Goal: Information Seeking & Learning: Check status

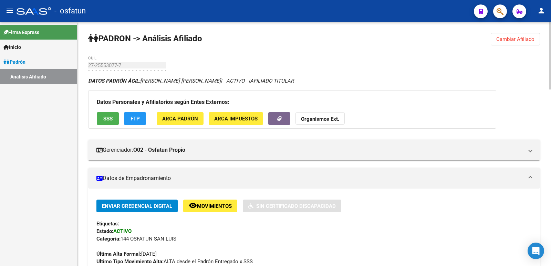
click at [515, 43] on button "Cambiar Afiliado" at bounding box center [515, 39] width 49 height 12
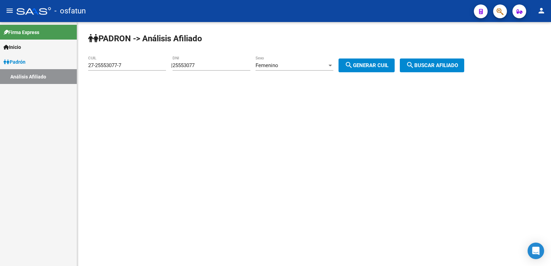
drag, startPoint x: 237, startPoint y: 66, endPoint x: 124, endPoint y: 68, distance: 112.7
click at [124, 68] on app-analisis-afiliado "[PERSON_NAME] -> Análisis Afiliado 27-25553077-7 CUIL | 25553077 DNI Femenino S…" at bounding box center [279, 65] width 382 height 6
paste input "35105079"
type input "35105079"
click at [305, 62] on div "Femenino" at bounding box center [292, 65] width 72 height 6
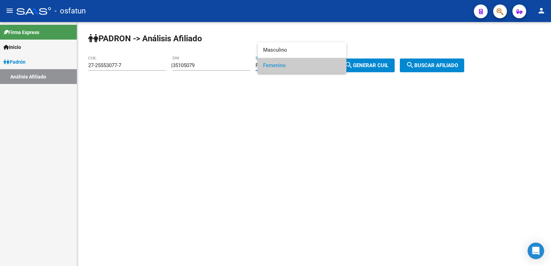
click at [377, 67] on div at bounding box center [275, 133] width 551 height 266
click at [389, 66] on span "search Generar CUIL" at bounding box center [367, 65] width 44 height 6
type input "27-35105079-4"
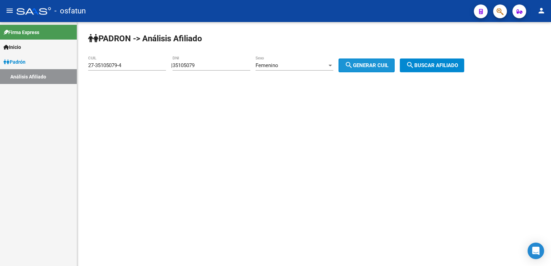
click at [430, 64] on span "search Buscar afiliado" at bounding box center [432, 65] width 52 height 6
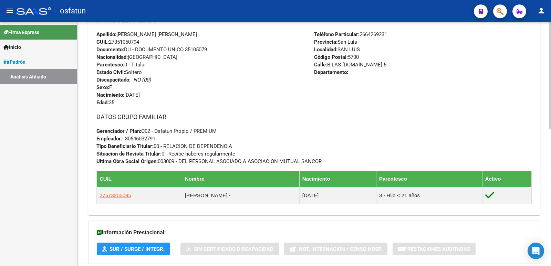
scroll to position [313, 0]
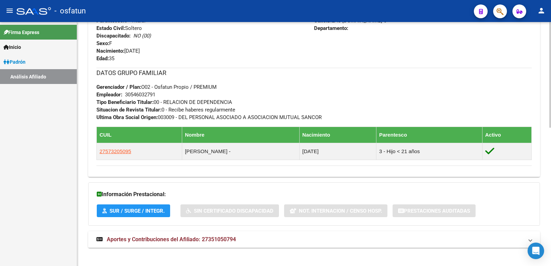
click at [196, 234] on mat-expansion-panel-header "Aportes y Contribuciones del Afiliado: 27351050794" at bounding box center [314, 240] width 452 height 17
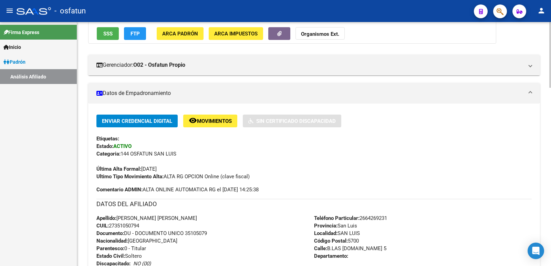
scroll to position [0, 0]
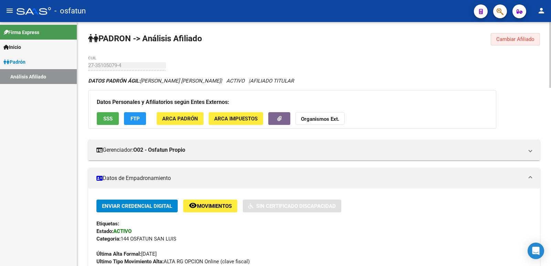
click at [508, 41] on span "Cambiar Afiliado" at bounding box center [516, 39] width 38 height 6
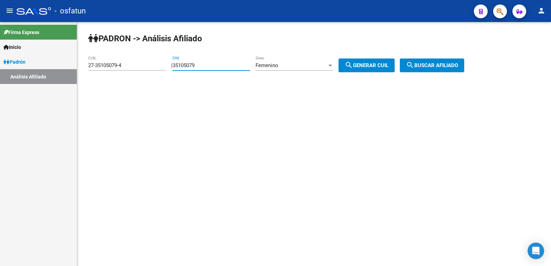
drag, startPoint x: 181, startPoint y: 69, endPoint x: 145, endPoint y: 69, distance: 35.8
click at [145, 69] on app-analisis-afiliado "[PERSON_NAME] -> Análisis Afiliado 27-35105079-4 CUIL | 35105079 DNI Femenino S…" at bounding box center [279, 65] width 382 height 6
paste input "18452295"
type input "18452295"
click at [389, 68] on span "search Generar CUIL" at bounding box center [367, 65] width 44 height 6
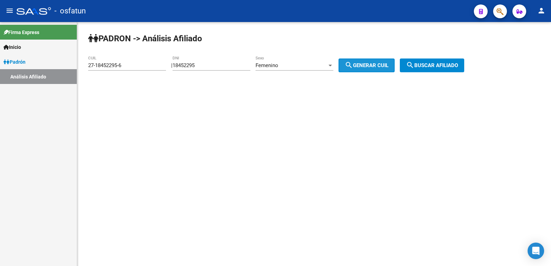
click at [415, 66] on mat-icon "search" at bounding box center [410, 65] width 8 height 8
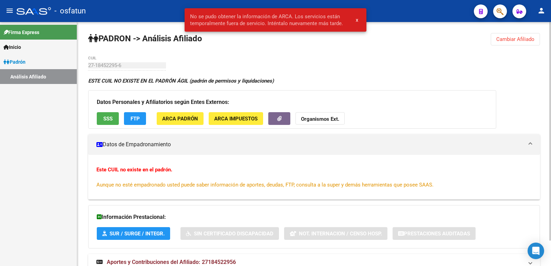
click at [534, 31] on div "[PERSON_NAME] -> Análisis Afiliado Cambiar Afiliado 27-18452295-6 CUIL ESTE CUI…" at bounding box center [314, 158] width 474 height 273
drag, startPoint x: 523, startPoint y: 39, endPoint x: 401, endPoint y: 57, distance: 123.7
click at [522, 39] on span "Cambiar Afiliado" at bounding box center [516, 39] width 38 height 6
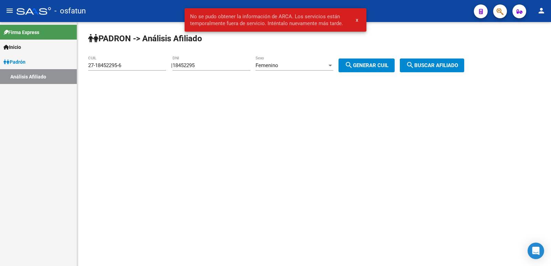
click at [292, 64] on div "Femenino" at bounding box center [292, 65] width 72 height 6
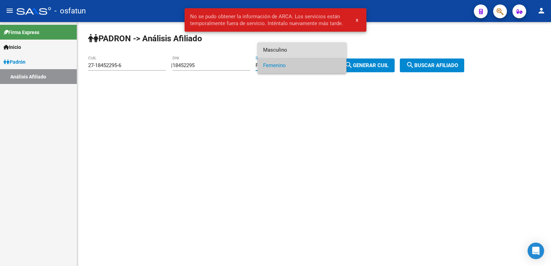
click at [279, 48] on span "Masculino" at bounding box center [302, 50] width 78 height 16
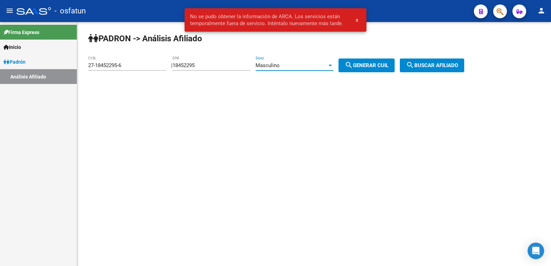
click at [353, 62] on mat-icon "search" at bounding box center [349, 65] width 8 height 8
type input "20-18452295-1"
click at [436, 70] on button "search Buscar afiliado" at bounding box center [432, 66] width 64 height 14
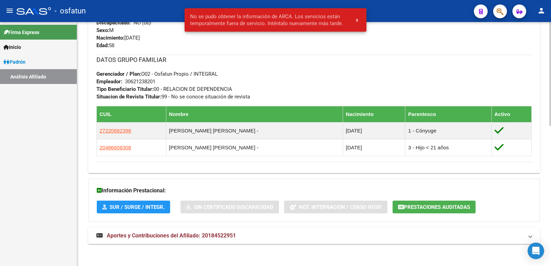
scroll to position [328, 0]
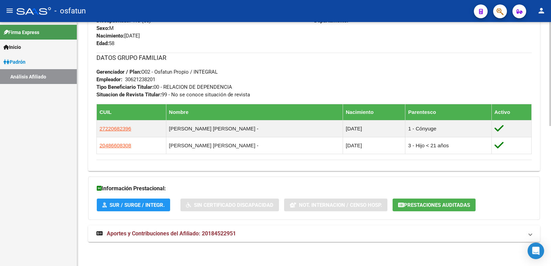
click at [254, 103] on div "DATOS GRUPO FAMILIAR Gerenciador / Plan: O02 - Osfatun Propio / INTEGRAL Emplea…" at bounding box center [315, 104] width 436 height 102
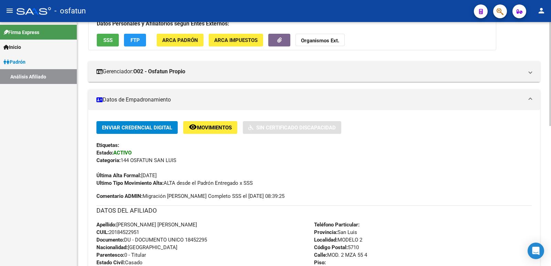
scroll to position [0, 0]
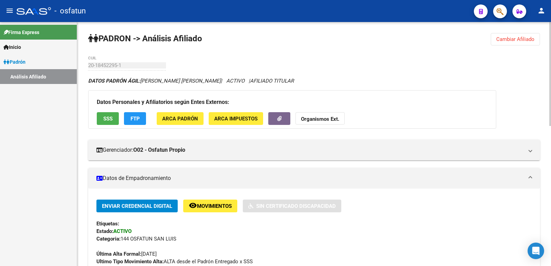
click at [512, 40] on span "Cambiar Afiliado" at bounding box center [516, 39] width 38 height 6
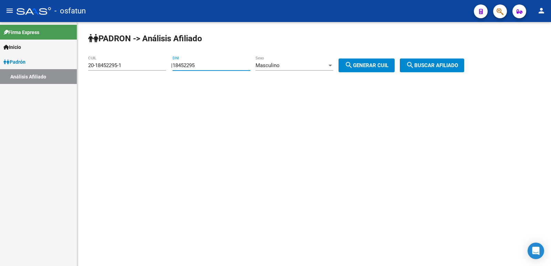
drag, startPoint x: 223, startPoint y: 66, endPoint x: 155, endPoint y: 67, distance: 67.2
click at [151, 67] on app-analisis-afiliado "[PERSON_NAME] -> Análisis Afiliado 20-18452295-1 CUIL | 18452295 DNI Masculino …" at bounding box center [279, 65] width 382 height 6
paste input "29783720"
type input "29783720"
drag, startPoint x: 287, startPoint y: 72, endPoint x: 288, endPoint y: 68, distance: 4.4
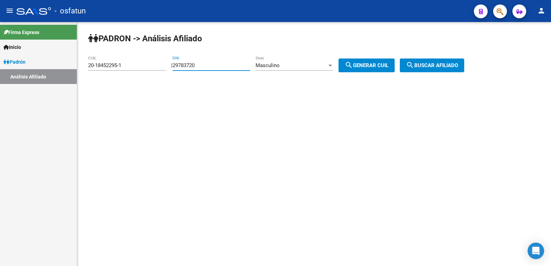
click at [287, 71] on div "Masculino Sexo" at bounding box center [295, 66] width 78 height 21
click at [288, 67] on div "Masculino" at bounding box center [292, 65] width 72 height 6
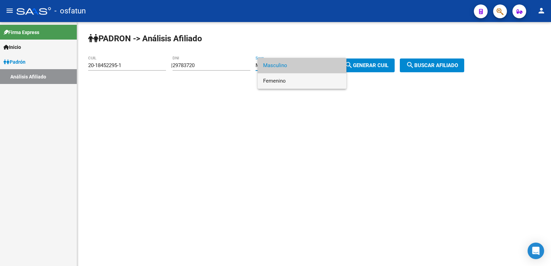
click at [290, 80] on span "Femenino" at bounding box center [302, 81] width 78 height 16
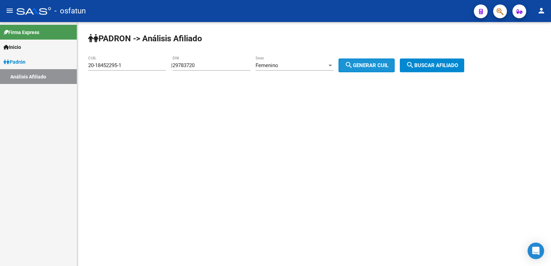
click at [375, 60] on button "search Generar CUIL" at bounding box center [367, 66] width 56 height 14
type input "27-29783720-1"
click at [425, 68] on span "search Buscar afiliado" at bounding box center [432, 65] width 52 height 6
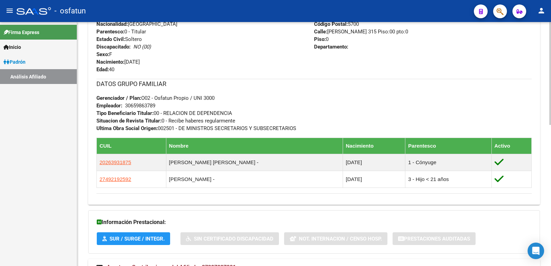
scroll to position [336, 0]
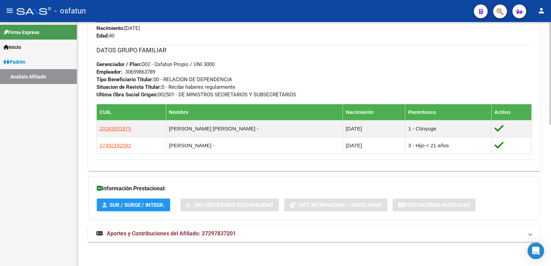
click at [199, 228] on mat-expansion-panel-header "Aportes y Contribuciones del Afiliado: 27297837201" at bounding box center [314, 234] width 452 height 17
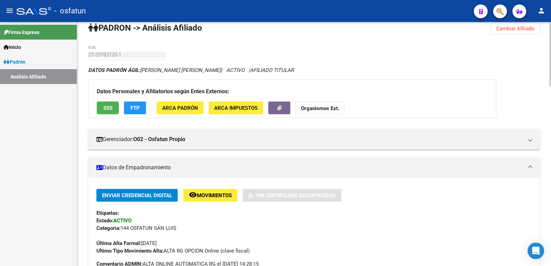
scroll to position [0, 0]
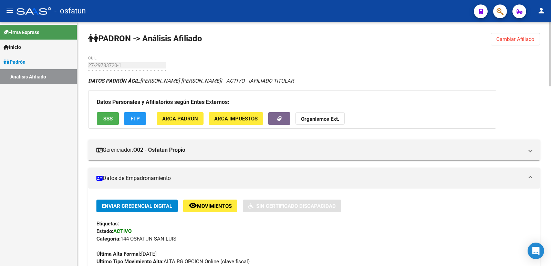
drag, startPoint x: 507, startPoint y: 39, endPoint x: 471, endPoint y: 44, distance: 36.8
click at [507, 39] on span "Cambiar Afiliado" at bounding box center [516, 39] width 38 height 6
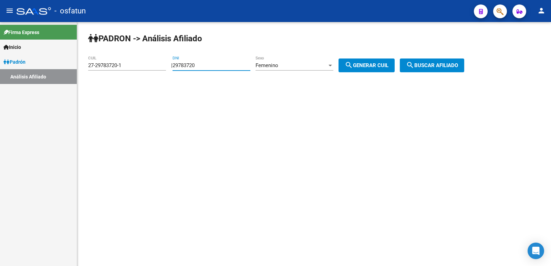
drag, startPoint x: 234, startPoint y: 64, endPoint x: 151, endPoint y: 64, distance: 83.8
click at [151, 64] on app-analisis-afiliado "[PERSON_NAME] -> Análisis Afiliado 27-29783720-1 CUIL | 29783720 DNI Femenino S…" at bounding box center [279, 65] width 382 height 6
paste input "18452295"
type input "18452295"
drag, startPoint x: 375, startPoint y: 64, endPoint x: 434, endPoint y: 69, distance: 59.5
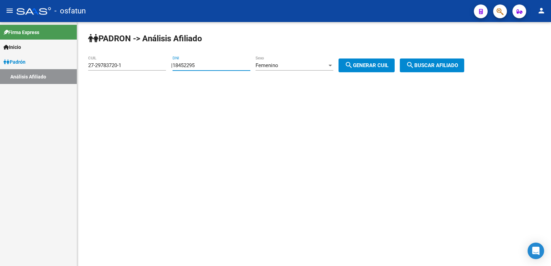
click at [376, 64] on span "search Generar CUIL" at bounding box center [367, 65] width 44 height 6
click at [446, 69] on button "search Buscar afiliado" at bounding box center [432, 66] width 64 height 14
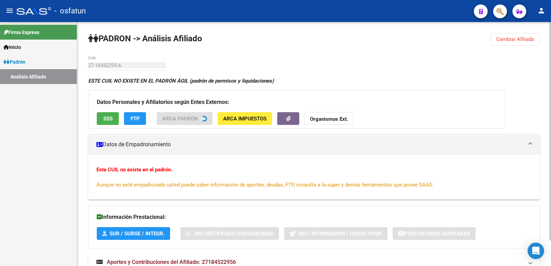
click at [497, 40] on span "Cambiar Afiliado" at bounding box center [516, 39] width 38 height 6
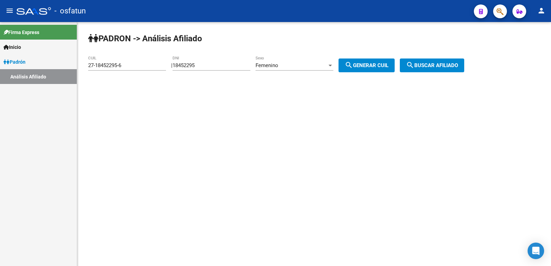
click at [301, 68] on div "Femenino" at bounding box center [292, 65] width 72 height 6
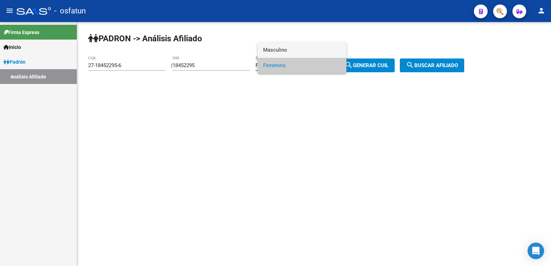
drag, startPoint x: 278, startPoint y: 44, endPoint x: 341, endPoint y: 62, distance: 65.9
click at [278, 44] on span "Masculino" at bounding box center [302, 50] width 78 height 16
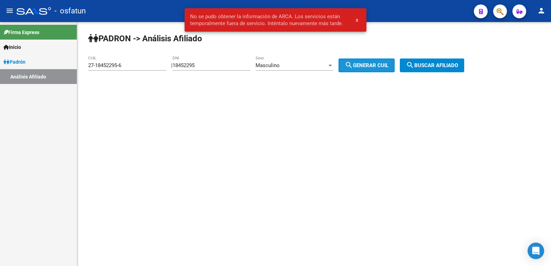
click at [350, 63] on button "search Generar CUIL" at bounding box center [367, 66] width 56 height 14
type input "20-18452295-1"
click at [367, 66] on span "search Generar CUIL" at bounding box center [367, 65] width 44 height 6
click at [415, 64] on mat-icon "search" at bounding box center [410, 65] width 8 height 8
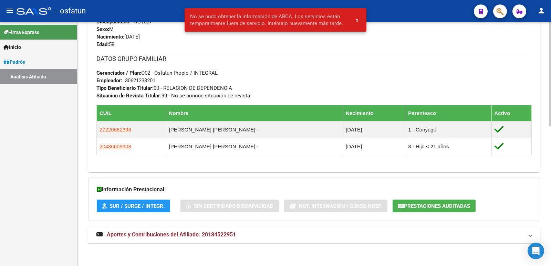
scroll to position [328, 0]
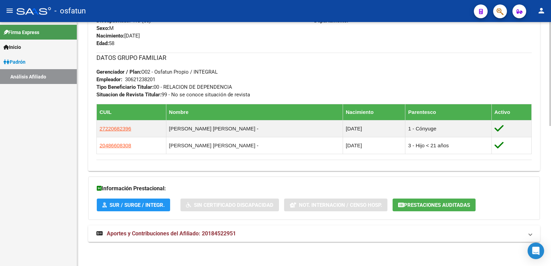
click at [223, 231] on span "Aportes y Contribuciones del Afiliado: 20184522951" at bounding box center [171, 234] width 129 height 7
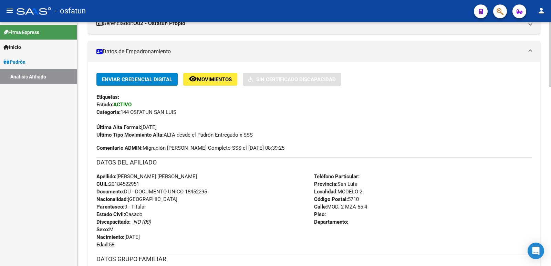
scroll to position [0, 0]
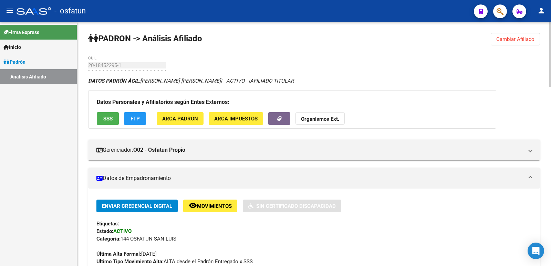
click at [512, 42] on span "Cambiar Afiliado" at bounding box center [516, 39] width 38 height 6
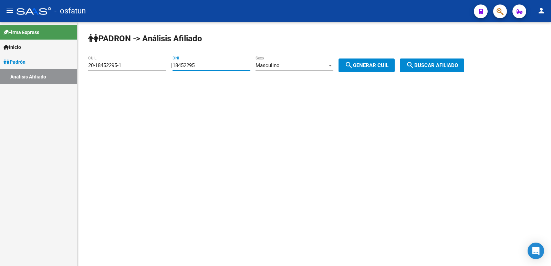
drag, startPoint x: 211, startPoint y: 66, endPoint x: 159, endPoint y: 70, distance: 51.8
click at [159, 69] on app-analisis-afiliado "[PERSON_NAME] -> Análisis Afiliado 20-18452295-1 CUIL | 18452295 DNI Masculino …" at bounding box center [279, 65] width 382 height 6
paste input "47270303"
type input "47270303"
drag, startPoint x: 368, startPoint y: 63, endPoint x: 394, endPoint y: 65, distance: 25.7
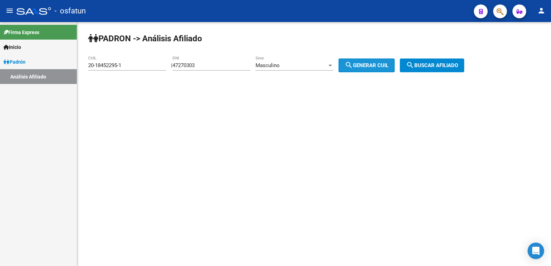
click at [370, 63] on span "search Generar CUIL" at bounding box center [367, 65] width 44 height 6
click at [444, 69] on button "search Buscar afiliado" at bounding box center [432, 66] width 64 height 14
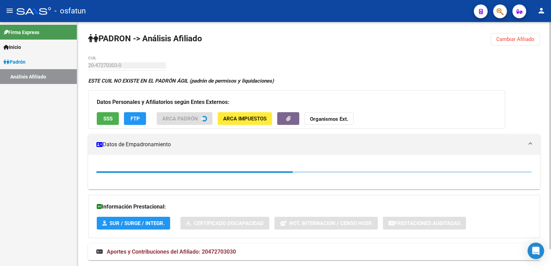
click at [537, 41] on button "Cambiar Afiliado" at bounding box center [515, 39] width 49 height 12
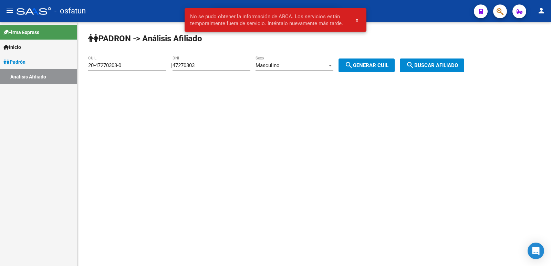
click at [275, 69] on div "Masculino Sexo" at bounding box center [295, 63] width 78 height 15
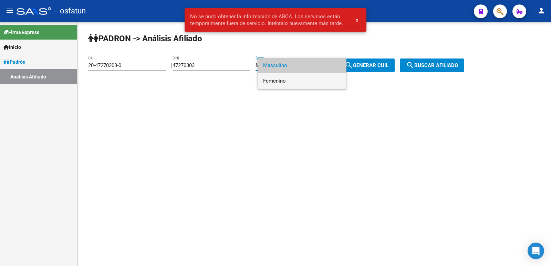
drag, startPoint x: 284, startPoint y: 79, endPoint x: 349, endPoint y: 76, distance: 64.8
click at [286, 79] on span "Femenino" at bounding box center [302, 81] width 78 height 16
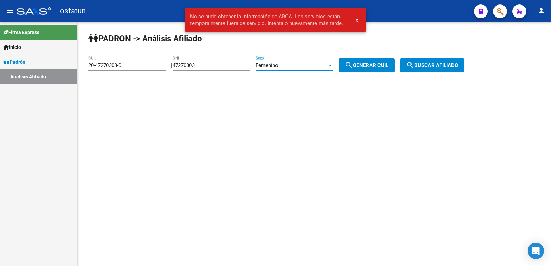
drag, startPoint x: 361, startPoint y: 69, endPoint x: 364, endPoint y: 68, distance: 3.9
click at [361, 69] on button "search Generar CUIL" at bounding box center [367, 66] width 56 height 14
type input "27-47270303-5"
click at [415, 65] on mat-icon "search" at bounding box center [410, 65] width 8 height 8
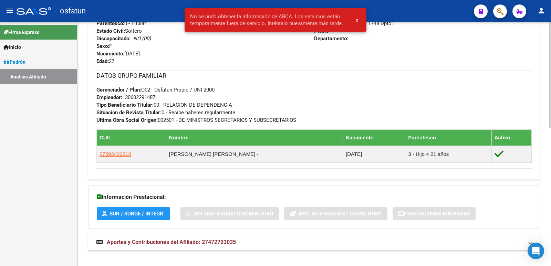
scroll to position [319, 0]
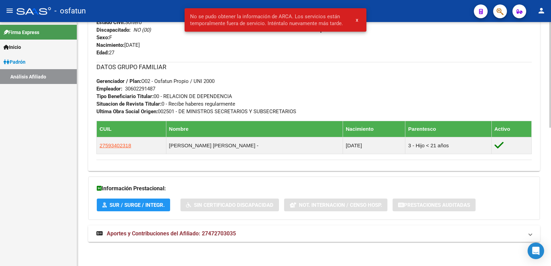
click at [197, 235] on span "Aportes y Contribuciones del Afiliado: 27472703035" at bounding box center [171, 234] width 129 height 7
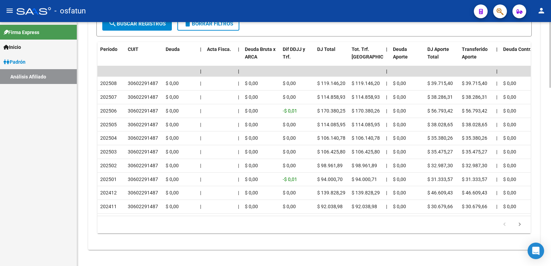
scroll to position [665, 0]
